Goal: Check status: Check status

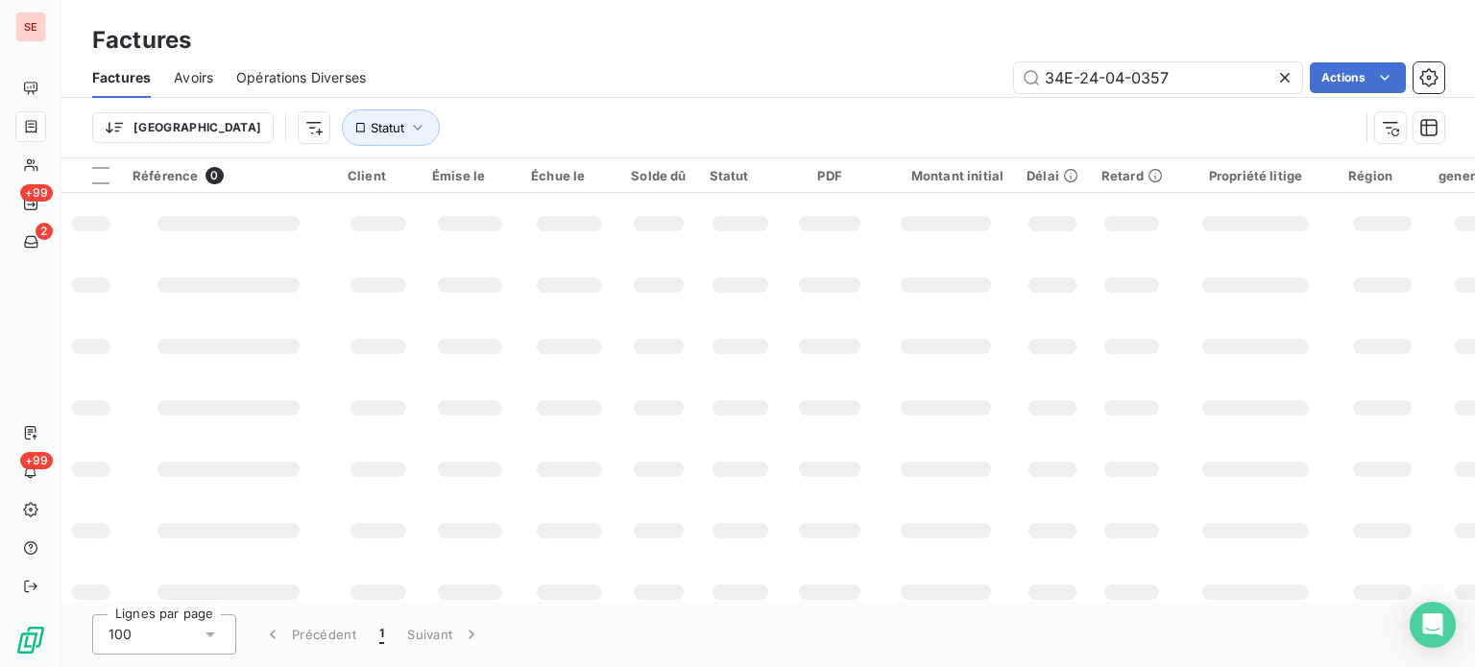
drag, startPoint x: 1180, startPoint y: 77, endPoint x: 969, endPoint y: 78, distance: 211.2
click at [969, 78] on div "34E-24-04-0357 Actions" at bounding box center [916, 77] width 1055 height 31
type input "066-23-03-1034"
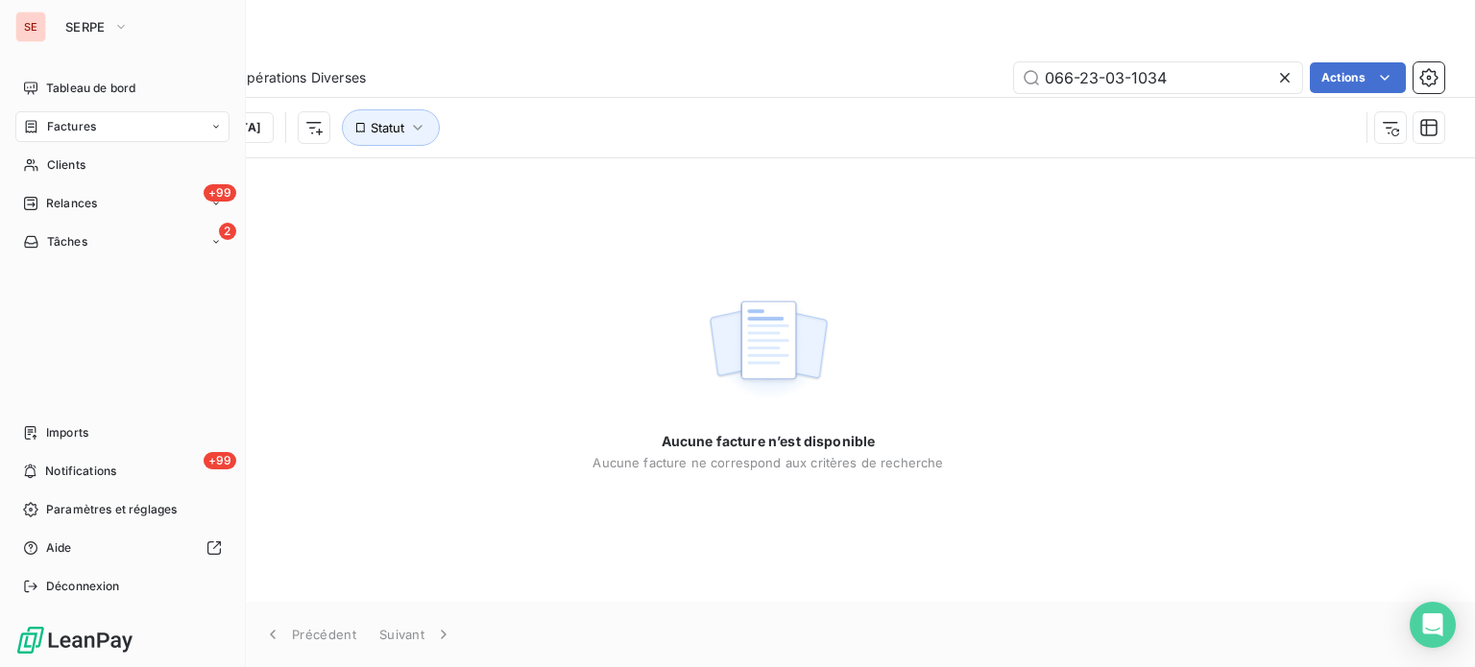
click at [173, 116] on div "Factures" at bounding box center [122, 126] width 214 height 31
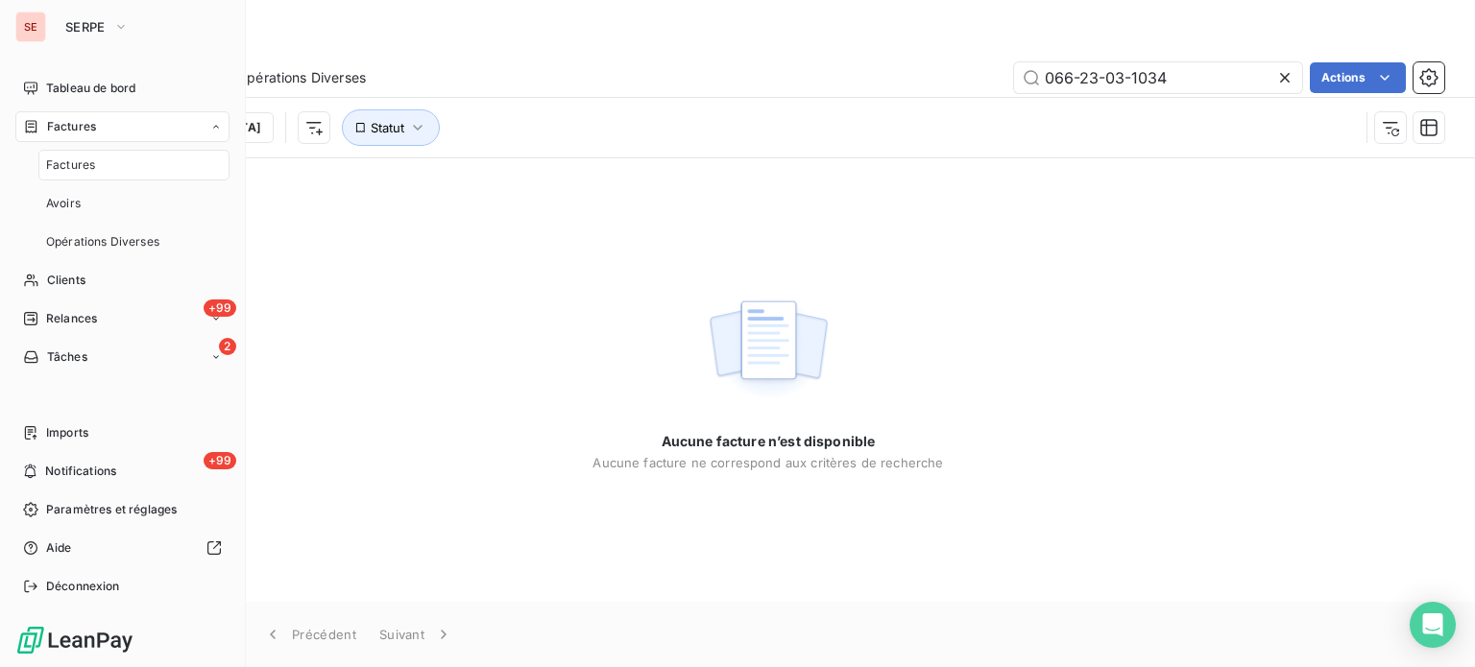
click at [133, 164] on div "Factures" at bounding box center [133, 165] width 191 height 31
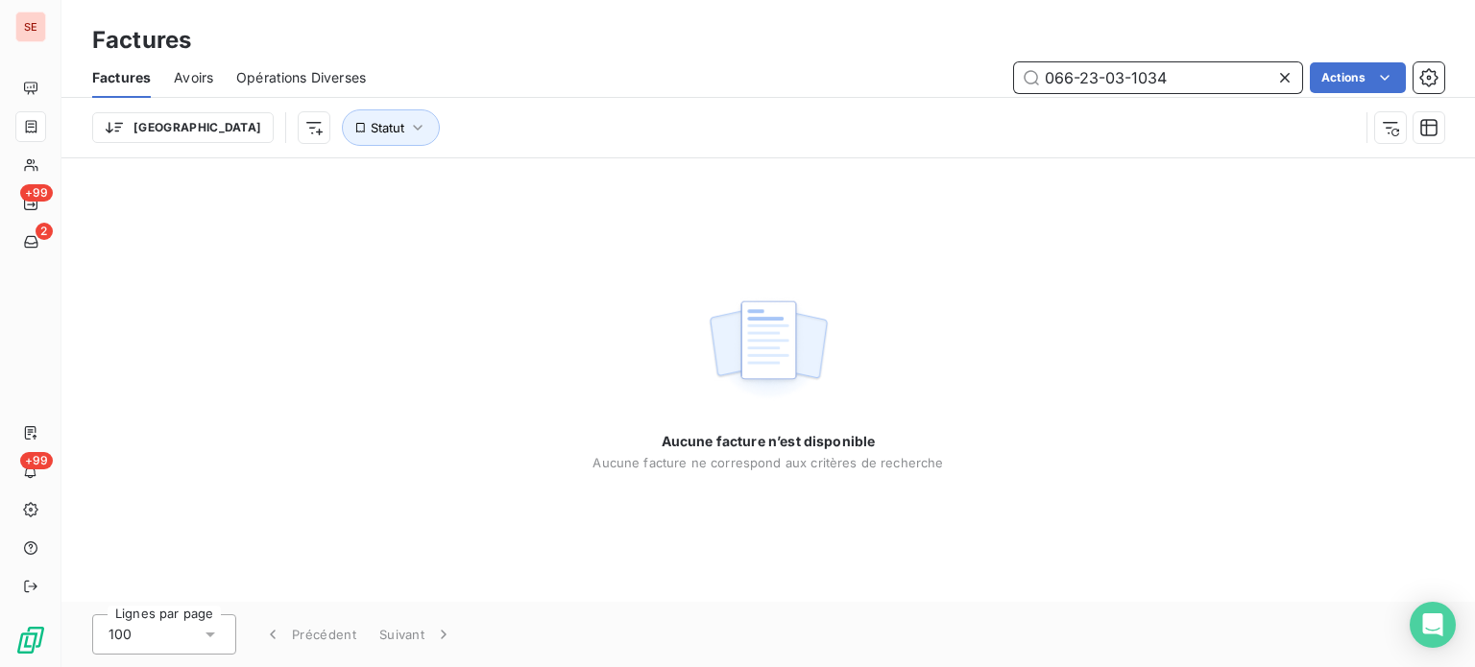
click at [1132, 80] on input "066-23-03-1034" at bounding box center [1158, 77] width 288 height 31
click at [1175, 84] on input "066-23-03-1034" at bounding box center [1158, 77] width 288 height 31
click at [408, 121] on icon "button" at bounding box center [417, 127] width 19 height 19
